Goal: Navigation & Orientation: Find specific page/section

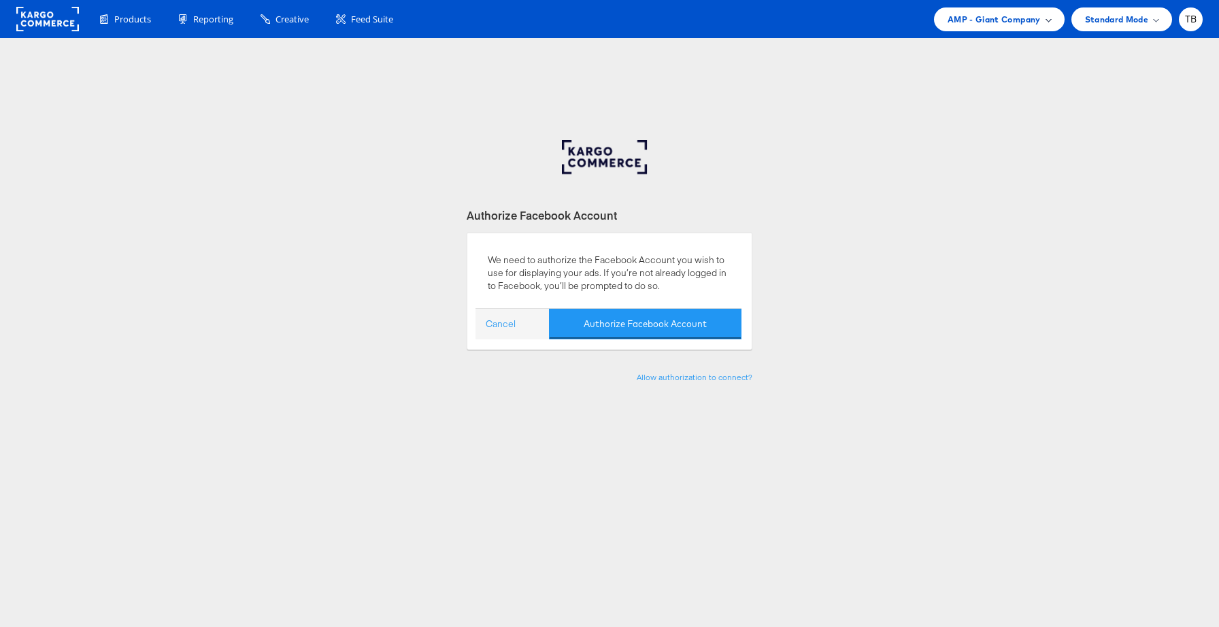
click at [1038, 21] on span "AMP - Giant Company" at bounding box center [994, 19] width 93 height 14
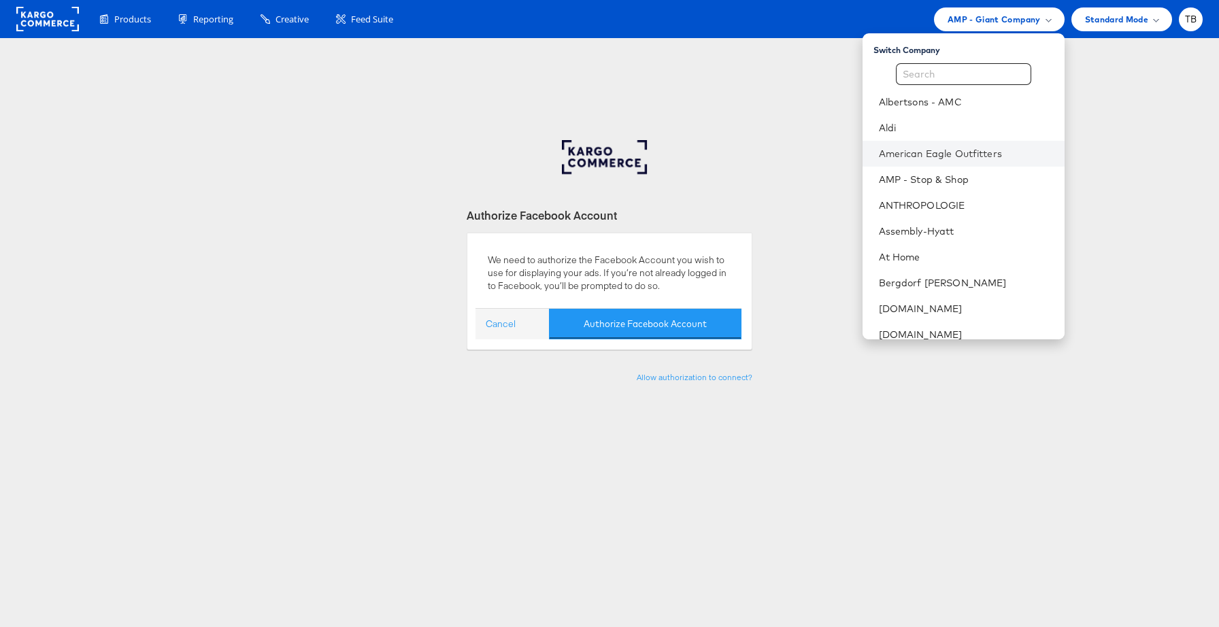
click at [967, 161] on li "American Eagle Outfitters" at bounding box center [964, 154] width 202 height 26
click at [962, 150] on link "American Eagle Outfitters" at bounding box center [966, 154] width 175 height 14
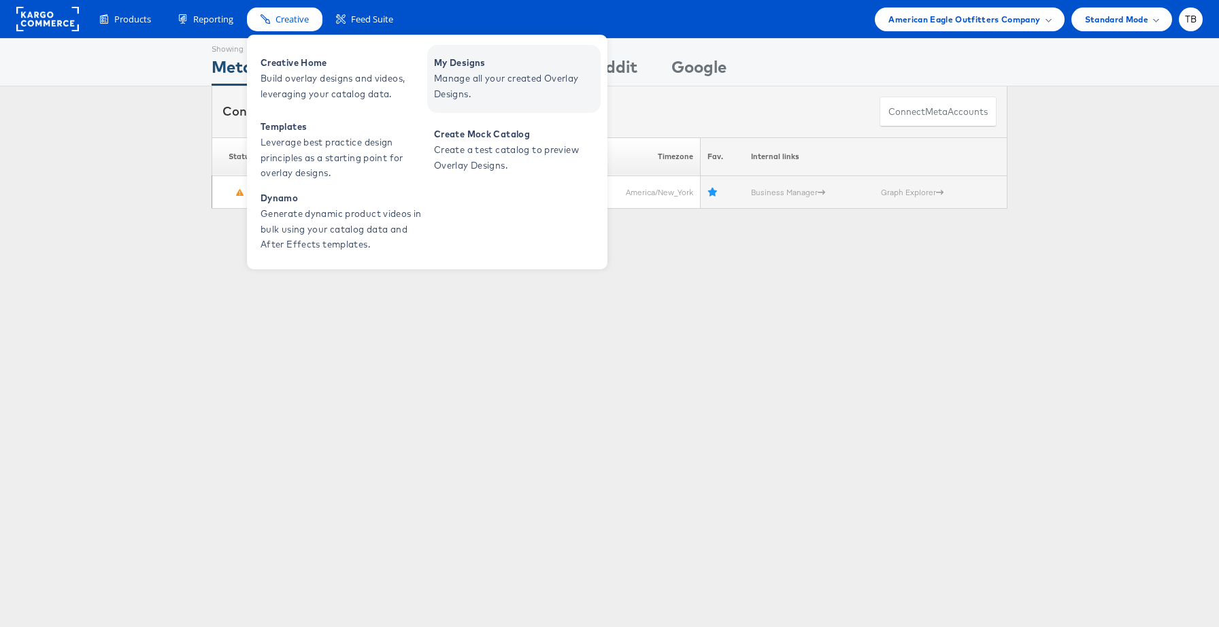
click at [456, 86] on span "Manage all your created Overlay Designs." at bounding box center [515, 86] width 163 height 31
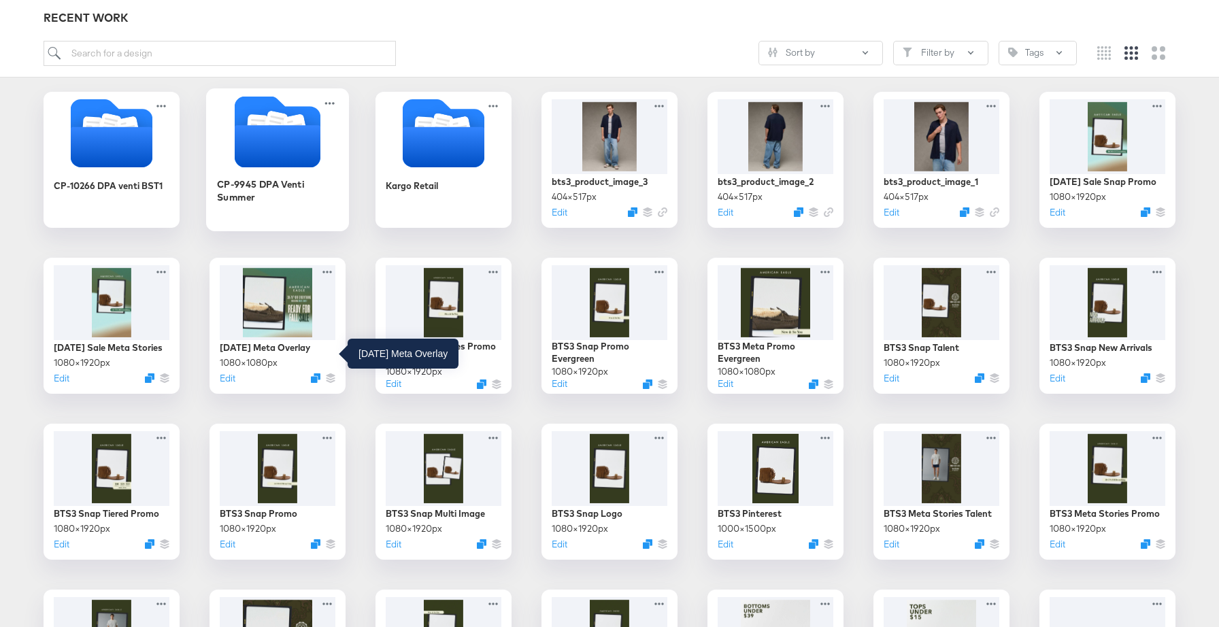
scroll to position [210, 0]
